Goal: Transaction & Acquisition: Purchase product/service

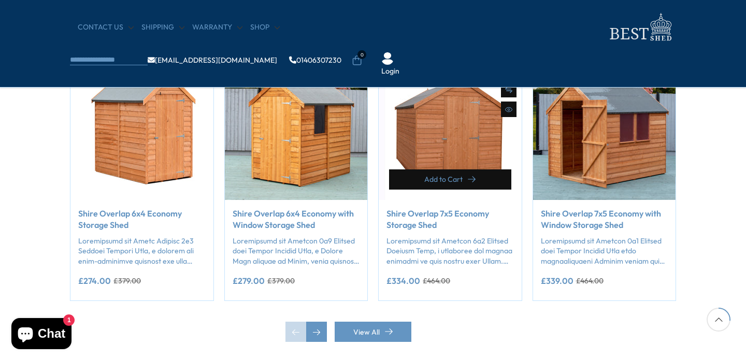
scroll to position [864, 0]
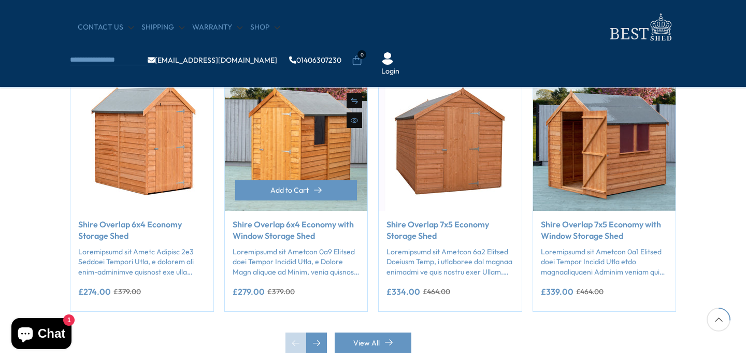
click at [287, 231] on link "Shire Overlap 6x4 Economy with Window Storage Shed" at bounding box center [295, 229] width 127 height 23
click at [276, 229] on link "Shire Overlap 6x4 Economy with Window Storage Shed" at bounding box center [295, 229] width 127 height 23
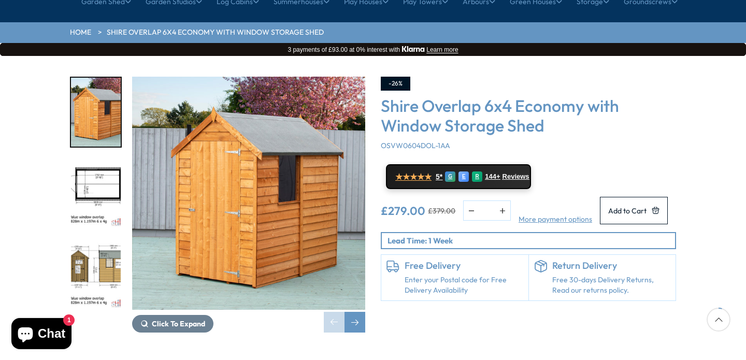
scroll to position [131, 0]
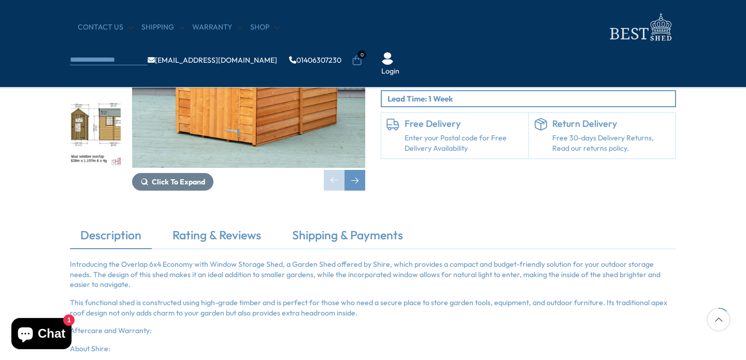
scroll to position [144, 0]
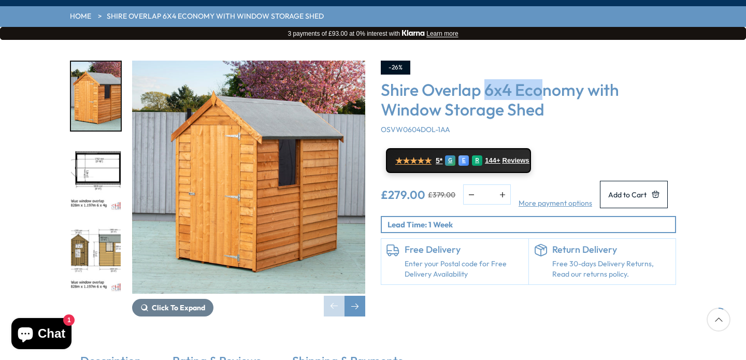
drag, startPoint x: 487, startPoint y: 57, endPoint x: 537, endPoint y: 60, distance: 50.3
click at [539, 80] on h3 "Shire Overlap 6x4 Economy with Window Storage Shed" at bounding box center [528, 100] width 295 height 40
drag, startPoint x: 392, startPoint y: 169, endPoint x: 417, endPoint y: 159, distance: 26.4
click at [407, 189] on ins "£279.00" at bounding box center [403, 194] width 45 height 11
click at [436, 181] on div "£279.00 £379.00 * More payment options This item is a recurring or deferred pur…" at bounding box center [528, 194] width 295 height 27
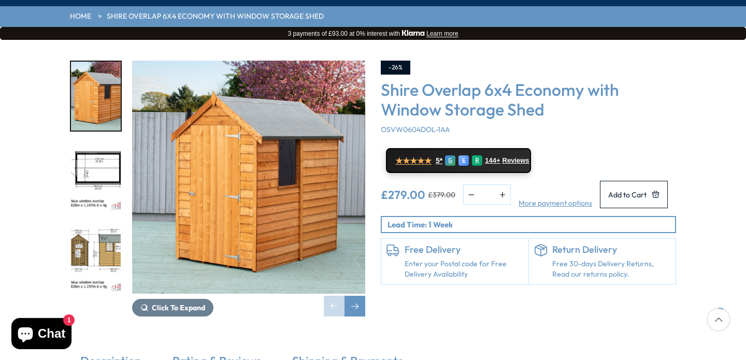
drag, startPoint x: 430, startPoint y: 168, endPoint x: 450, endPoint y: 168, distance: 20.2
click at [450, 191] on del "£379.00" at bounding box center [441, 194] width 27 height 7
click at [442, 185] on div "£279.00 £379.00 * More payment options This item is a recurring or deferred pur…" at bounding box center [528, 194] width 295 height 27
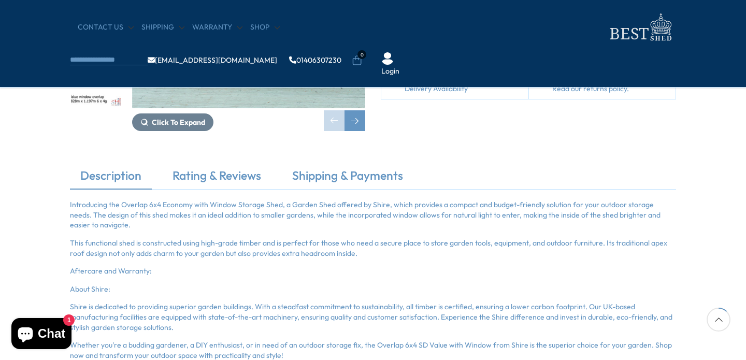
scroll to position [268, 0]
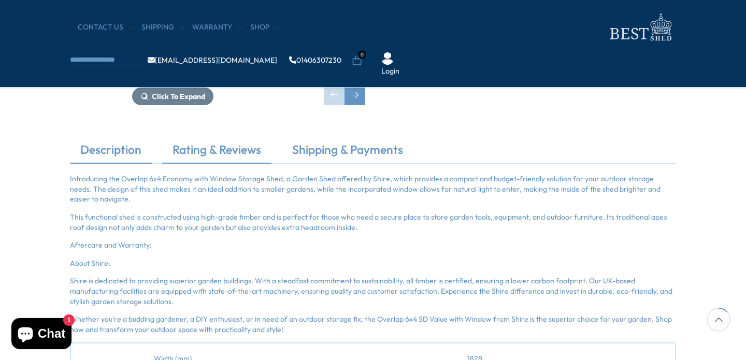
click at [222, 148] on link "Rating & Reviews" at bounding box center [216, 152] width 109 height 22
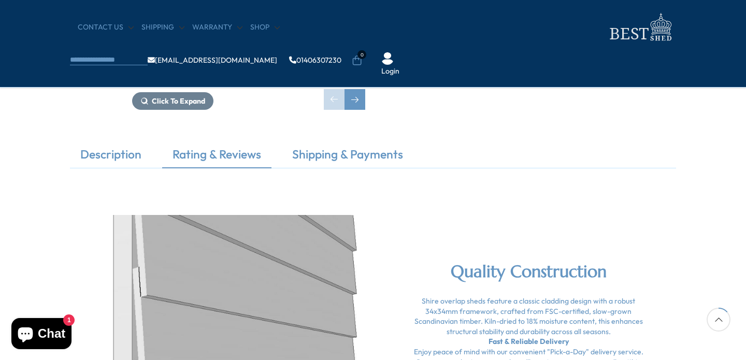
scroll to position [261, 0]
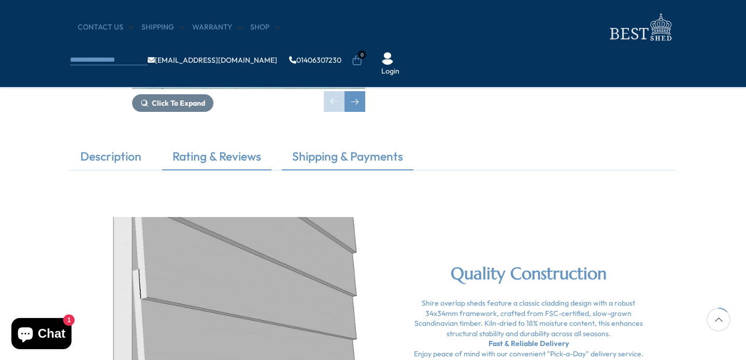
click at [358, 161] on link "Shipping & Payments" at bounding box center [348, 159] width 132 height 22
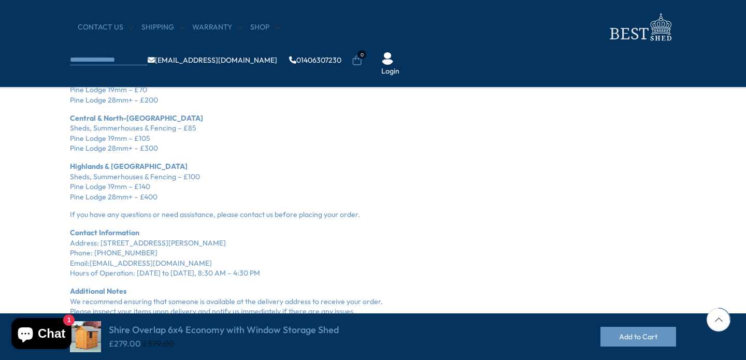
scroll to position [671, 0]
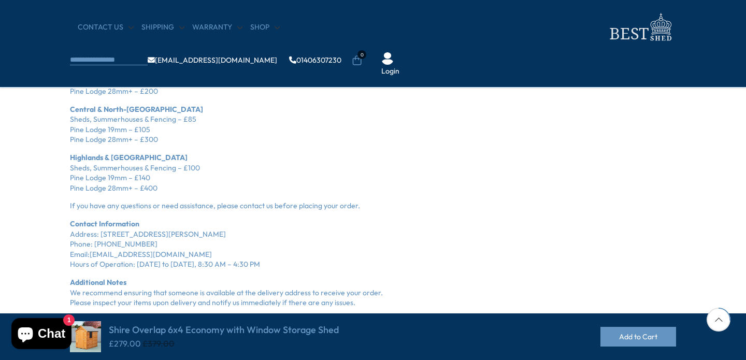
drag, startPoint x: 151, startPoint y: 185, endPoint x: 171, endPoint y: 188, distance: 20.4
click at [171, 188] on p "Highlands & Northern Scotland Sheds, Summerhouses & Fencing – £100 Pine Lodge 1…" at bounding box center [373, 173] width 606 height 40
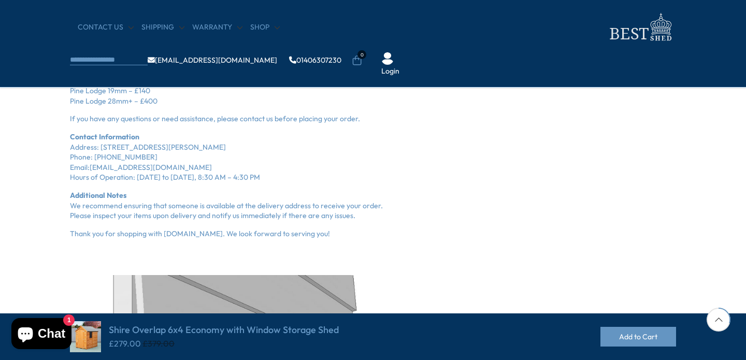
scroll to position [766, 0]
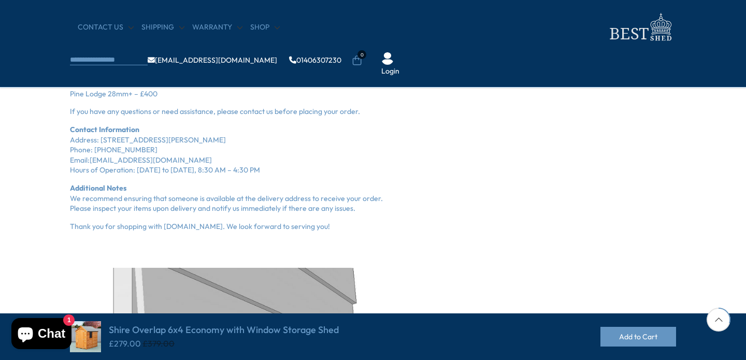
click at [717, 323] on div at bounding box center [718, 320] width 24 height 24
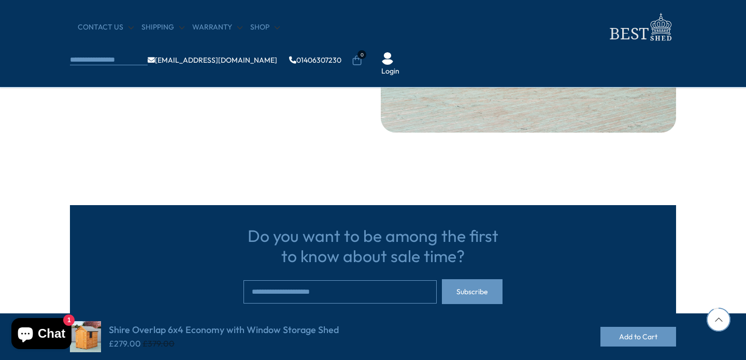
scroll to position [2567, 0]
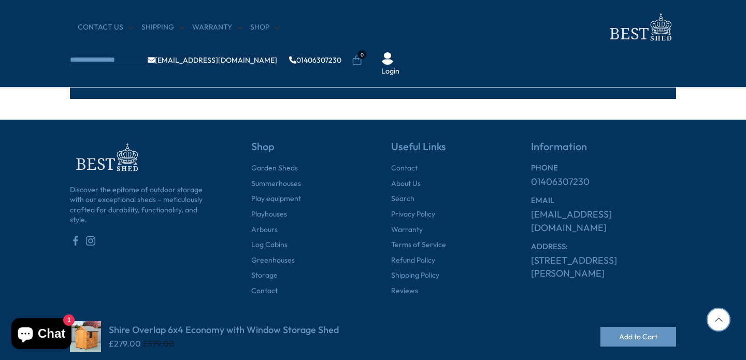
drag, startPoint x: 529, startPoint y: 244, endPoint x: 580, endPoint y: 268, distance: 57.2
click at [580, 268] on div "Information PHONE 01406307230 EMAIL info@bestshed.co.uk ADDRESS: Tydd Bank, Sut…" at bounding box center [584, 217] width 181 height 155
